Goal: Task Accomplishment & Management: Complete application form

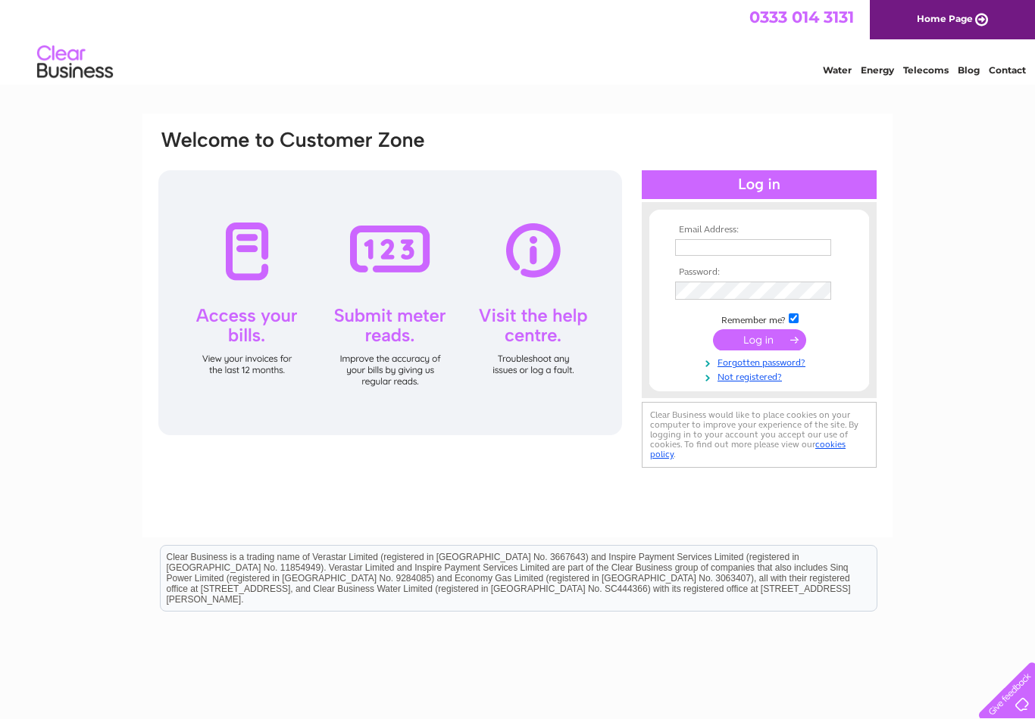
click at [693, 254] on input "text" at bounding box center [753, 247] width 156 height 17
type input "C"
type input "[EMAIL_ADDRESS][DOMAIN_NAME]"
click at [763, 353] on td at bounding box center [759, 341] width 176 height 29
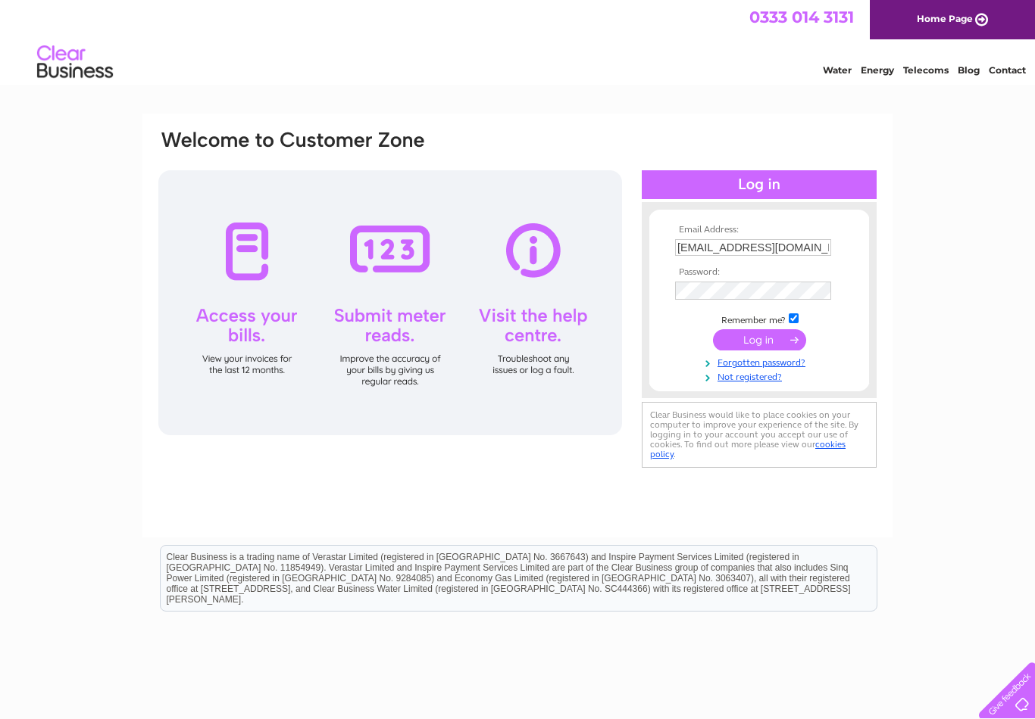
click at [757, 349] on input "submit" at bounding box center [759, 339] width 93 height 21
click at [251, 274] on div at bounding box center [390, 302] width 464 height 265
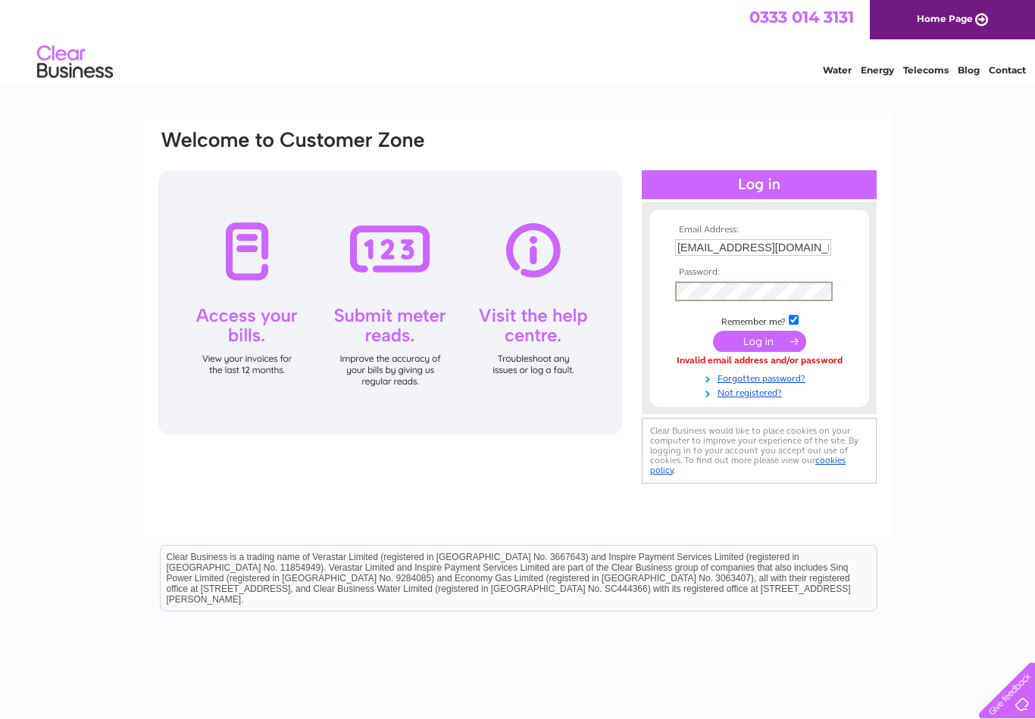
click at [759, 342] on input "submit" at bounding box center [759, 341] width 93 height 21
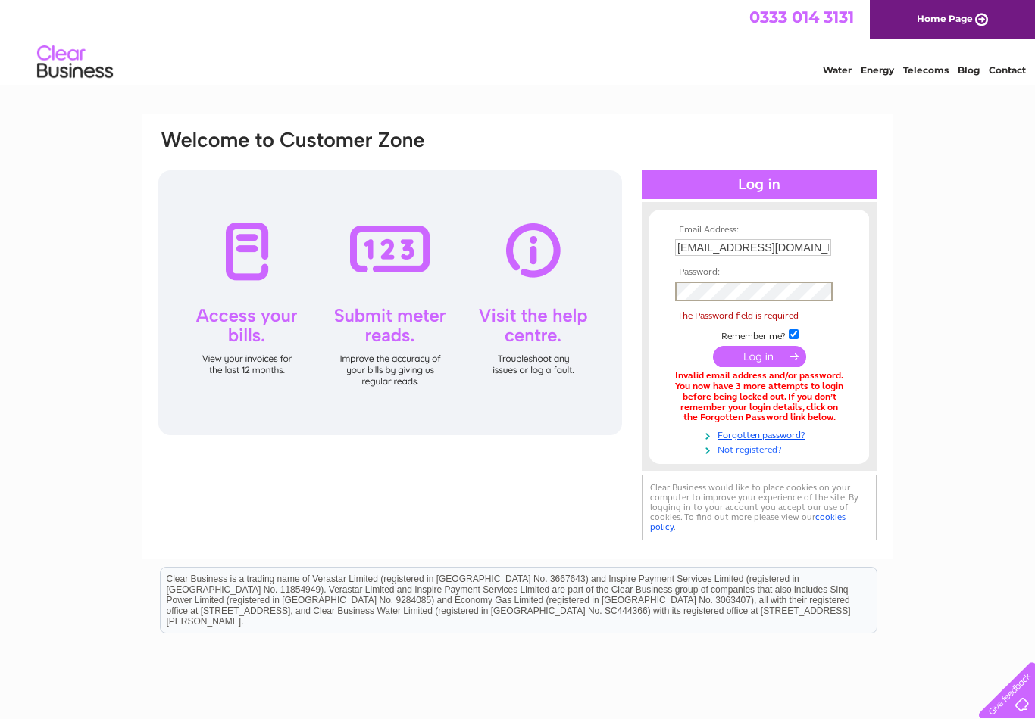
click at [741, 451] on link "Not registered?" at bounding box center [761, 449] width 172 height 14
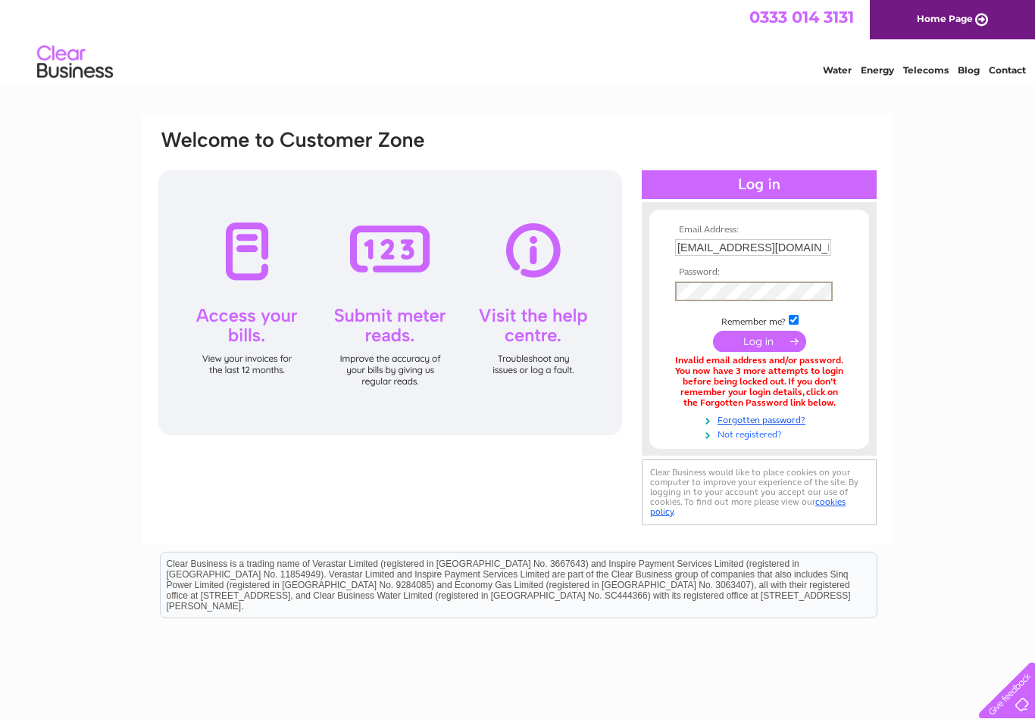
click at [755, 439] on div "Email Address: churchfarmcandcpark@yahoo.co.uk Password:" at bounding box center [758, 329] width 235 height 254
click at [738, 435] on link "Not registered?" at bounding box center [761, 432] width 172 height 14
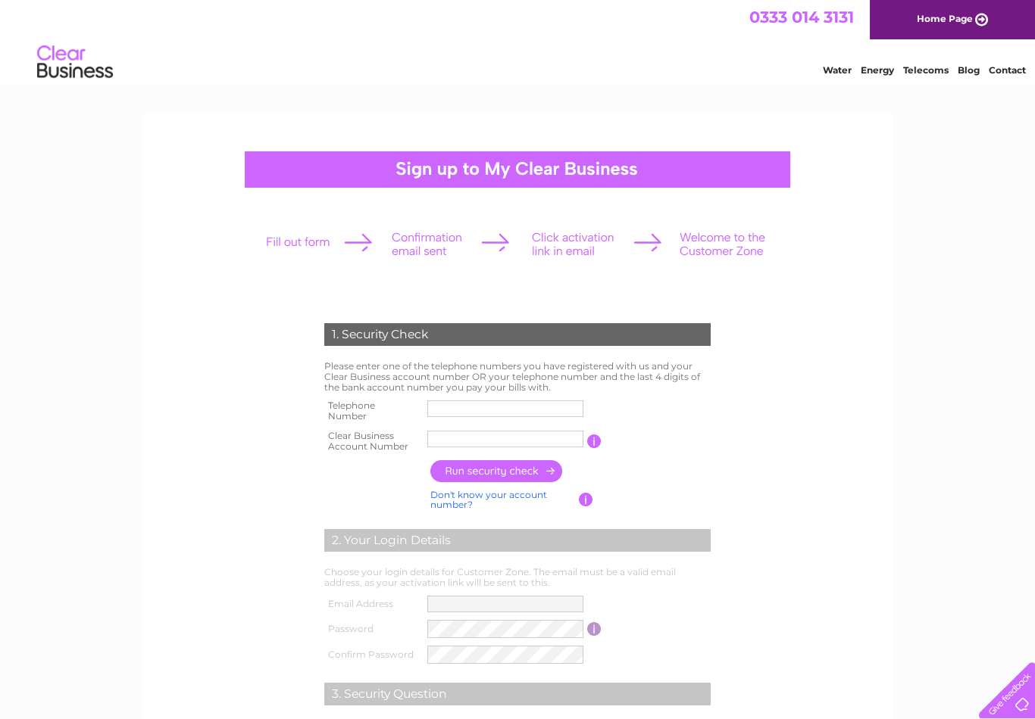
click at [459, 407] on input "text" at bounding box center [505, 409] width 156 height 17
type input "01725552563"
click at [443, 441] on input "text" at bounding box center [505, 439] width 156 height 17
type input "138323"
click at [510, 475] on input "button" at bounding box center [496, 471] width 133 height 22
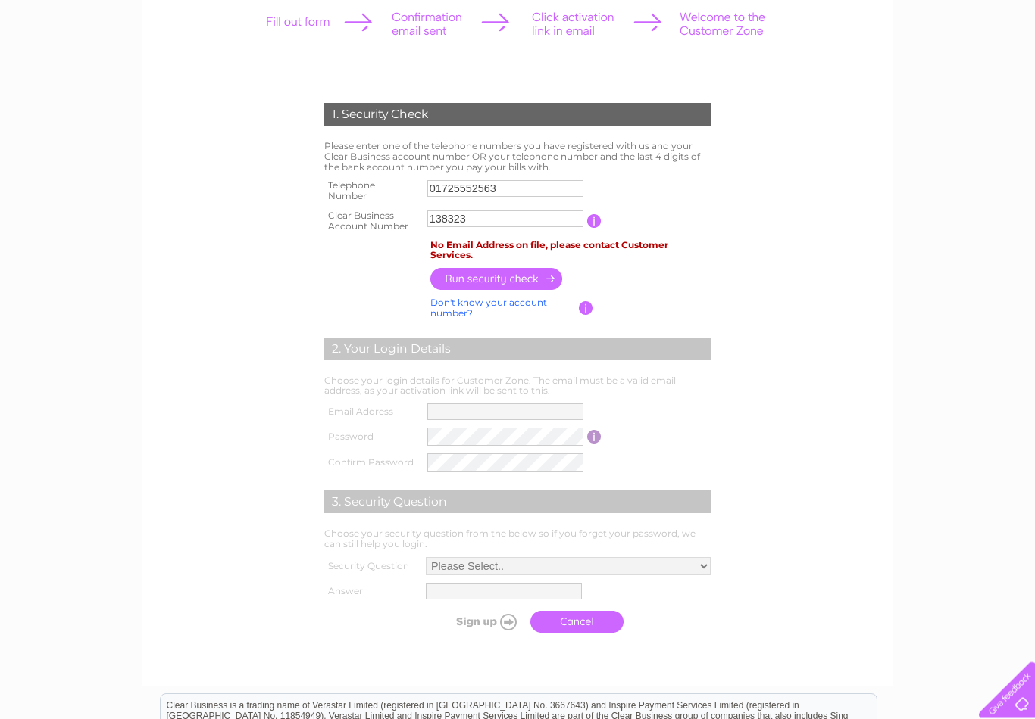
scroll to position [221, 0]
click at [779, 294] on form "1. Security Check Please enter one of the telephone numbers you have registered…" at bounding box center [517, 371] width 721 height 598
click at [652, 255] on td "No Email Address on file, please contact Customer Services." at bounding box center [570, 250] width 288 height 29
click at [457, 311] on link "Don't know your account number?" at bounding box center [488, 307] width 117 height 22
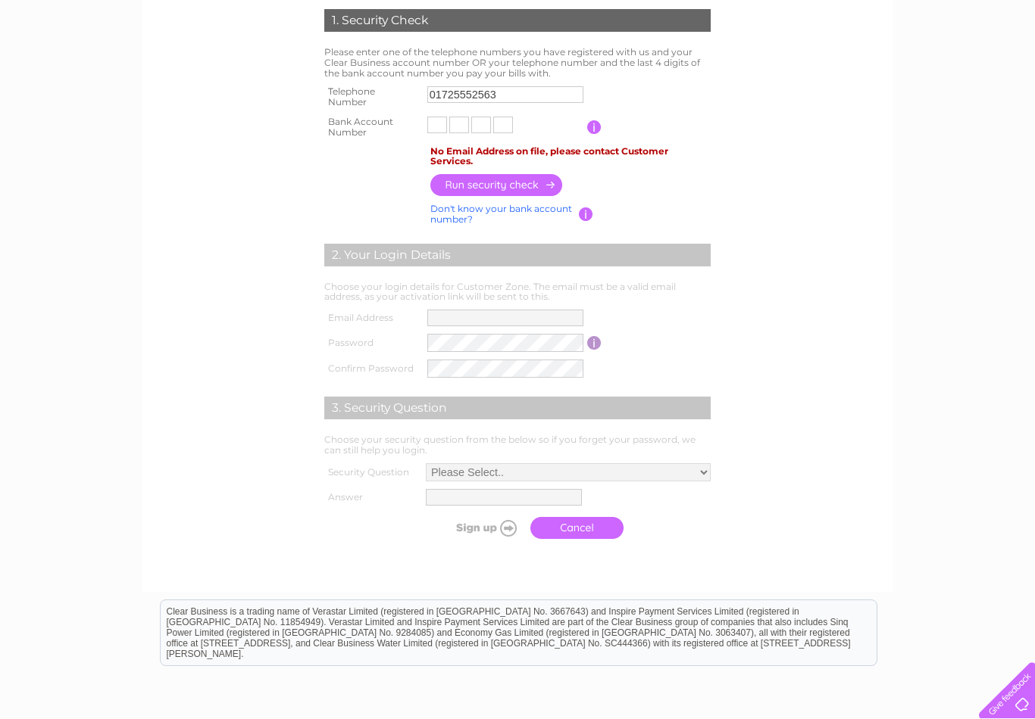
scroll to position [313, 0]
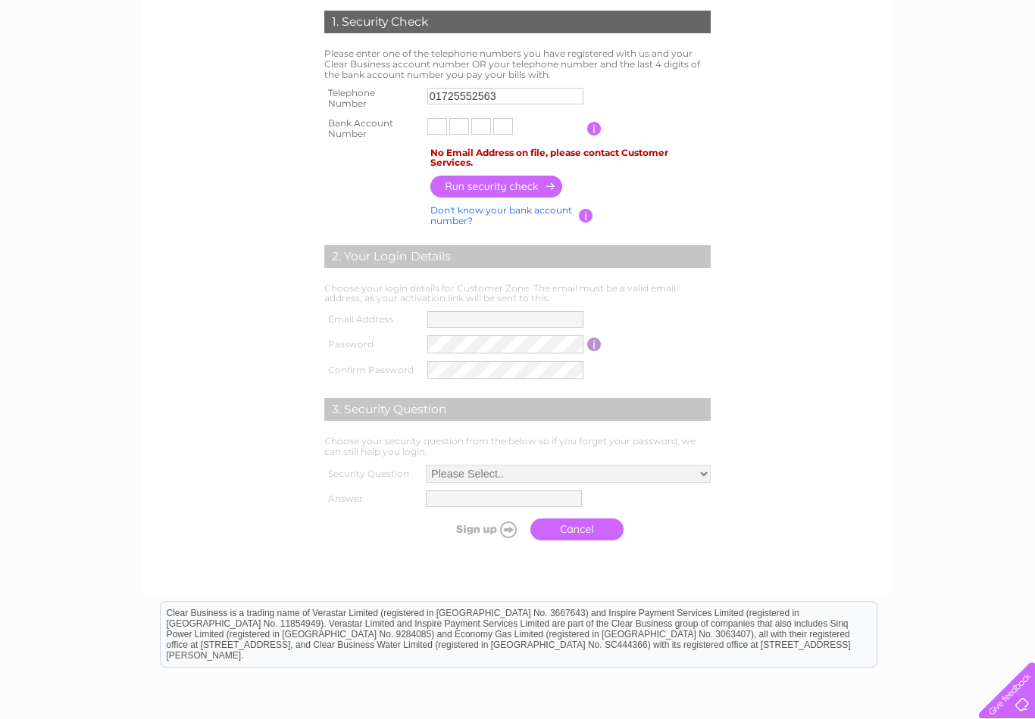
click at [306, 349] on div "1. Security Check Please enter one of the telephone numbers you have registered…" at bounding box center [517, 271] width 457 height 553
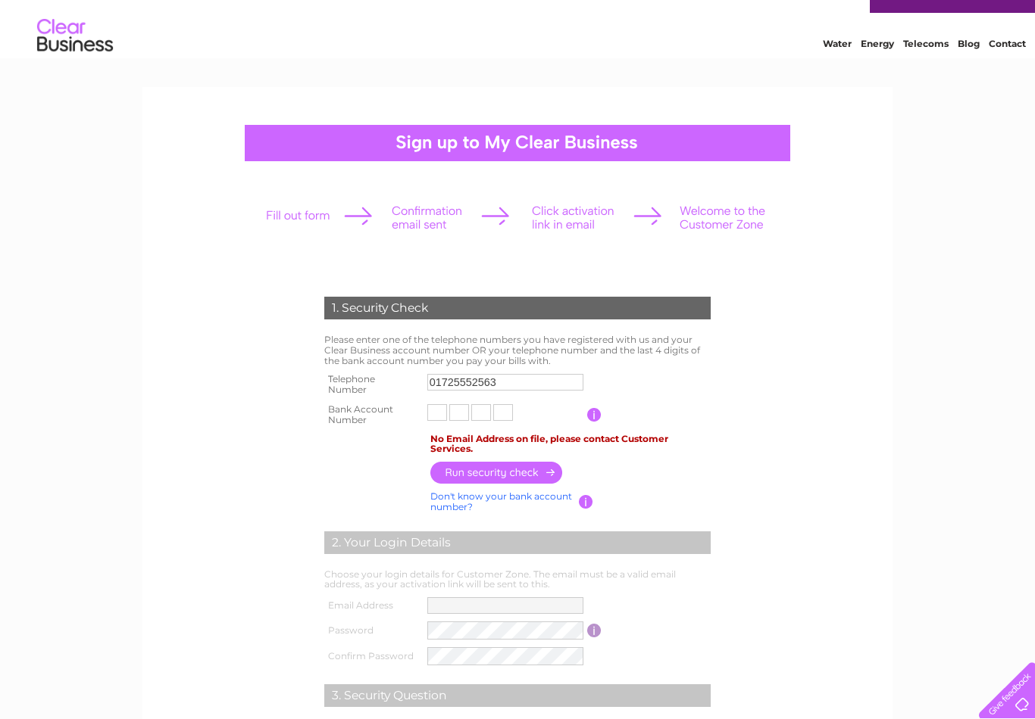
scroll to position [0, 0]
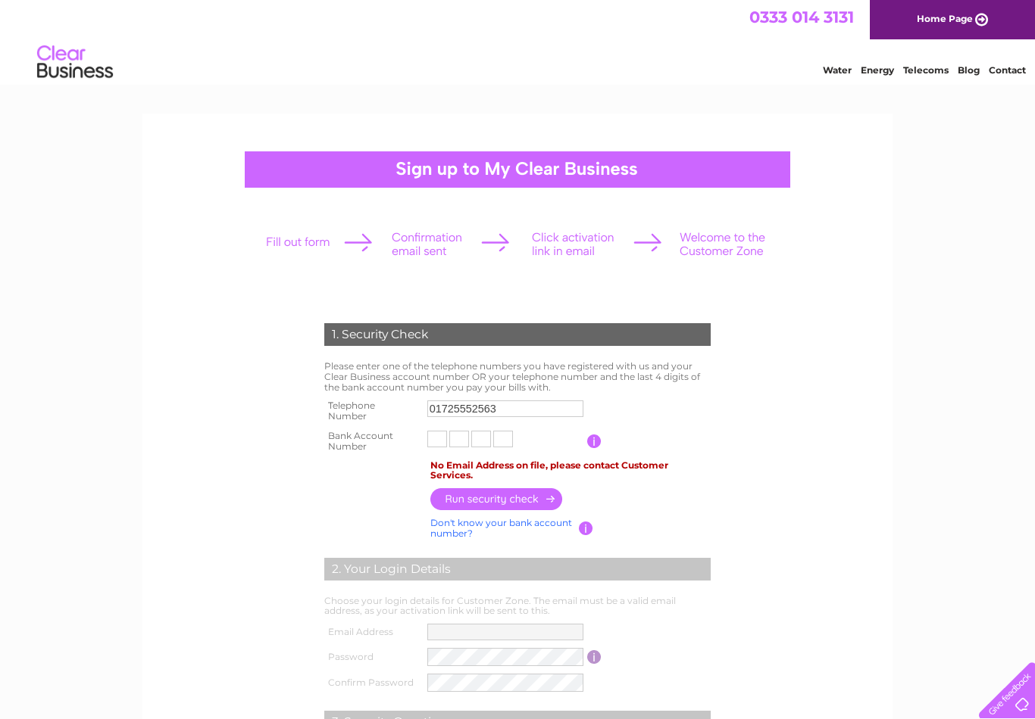
click at [454, 711] on div "3. Security Question" at bounding box center [517, 722] width 386 height 23
